Goal: Transaction & Acquisition: Purchase product/service

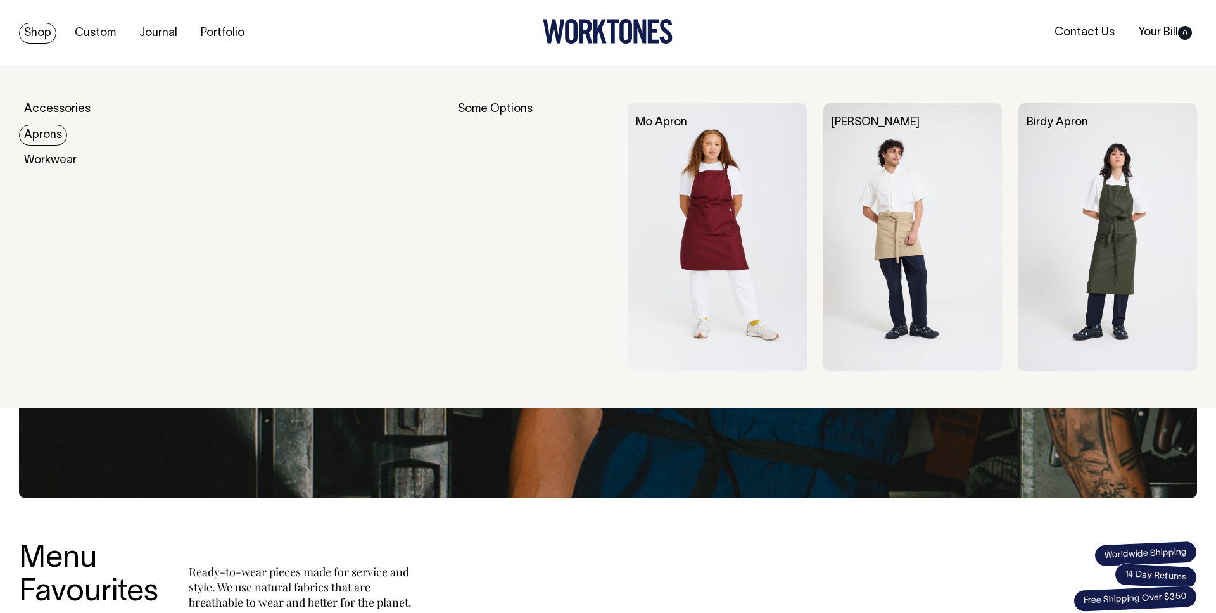
click at [53, 129] on link "Aprons" at bounding box center [43, 135] width 48 height 21
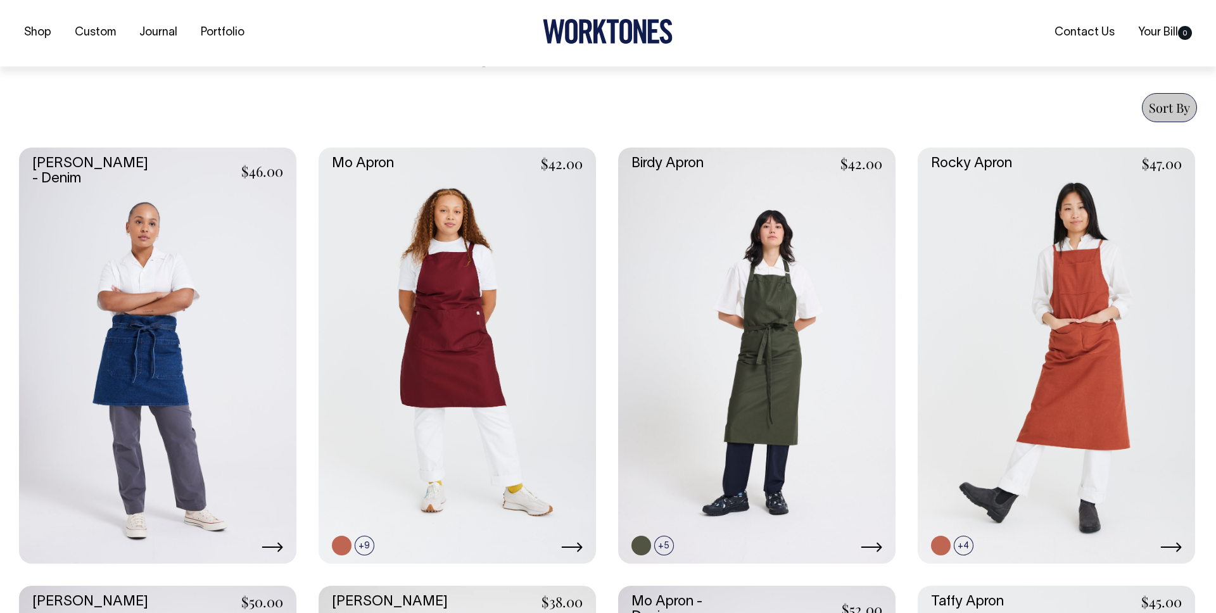
scroll to position [466, 0]
click at [1080, 345] on link at bounding box center [1057, 355] width 278 height 416
